Goal: Task Accomplishment & Management: Manage account settings

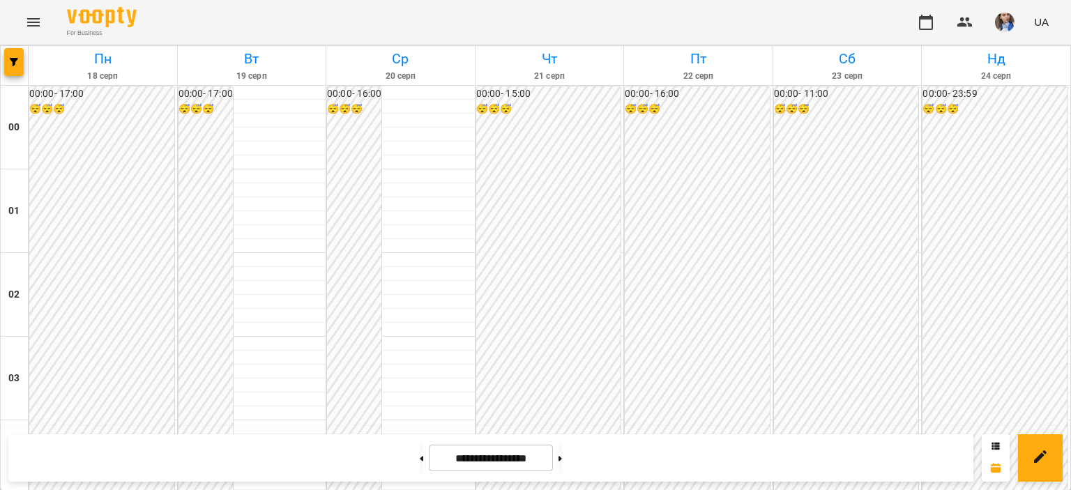
scroll to position [1116, 0]
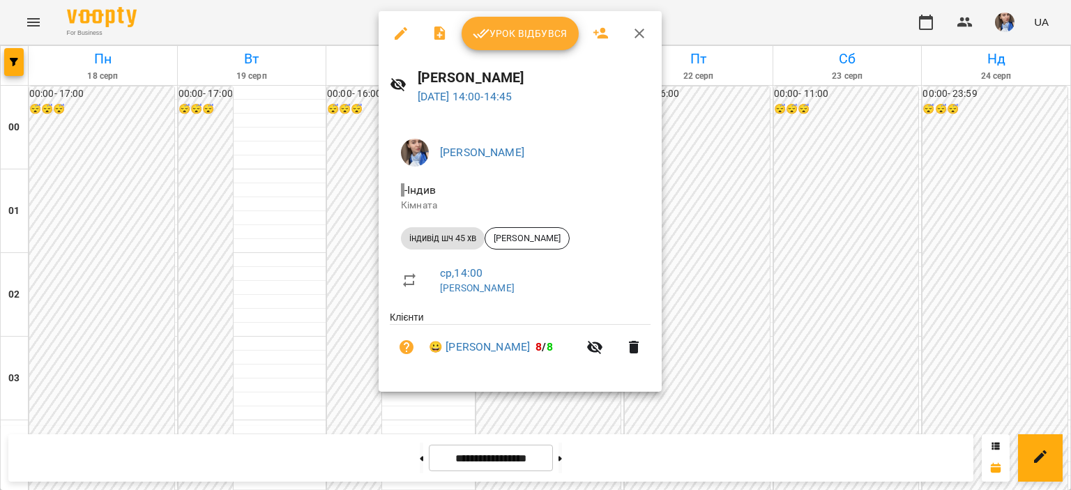
click at [541, 31] on span "Урок відбувся" at bounding box center [520, 33] width 95 height 17
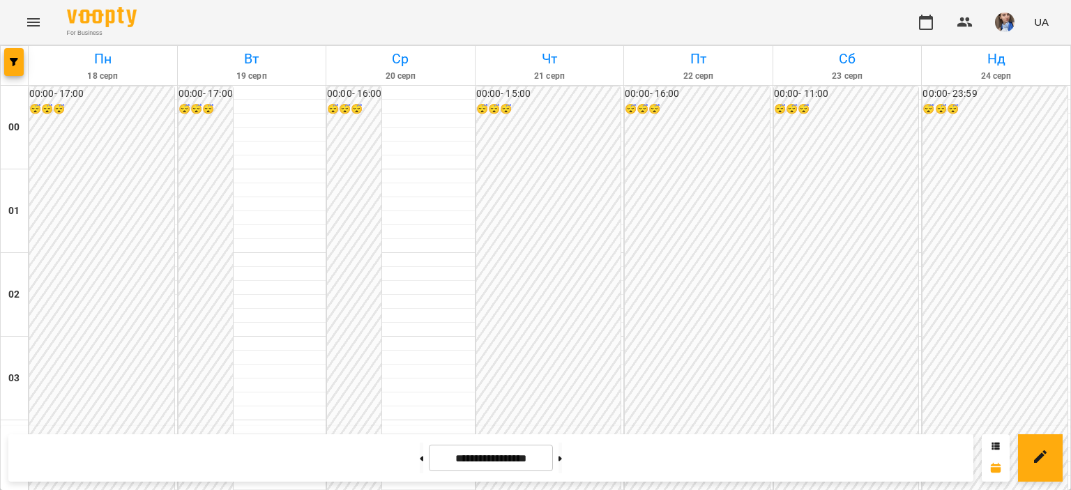
scroll to position [1256, 0]
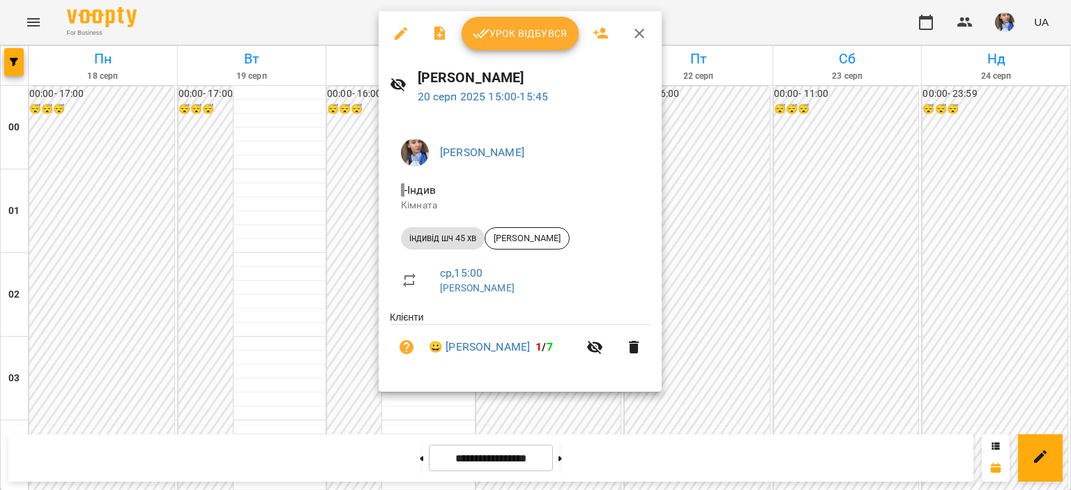
drag, startPoint x: 527, startPoint y: 29, endPoint x: 522, endPoint y: 36, distance: 9.1
click at [527, 30] on span "Урок відбувся" at bounding box center [520, 33] width 95 height 17
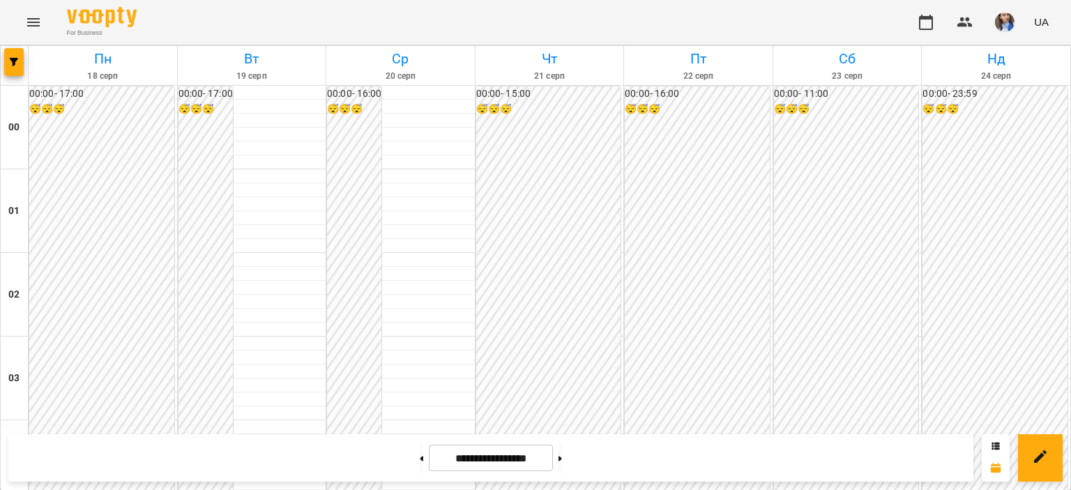
scroll to position [1388, 0]
